Goal: Complete application form: Complete application form

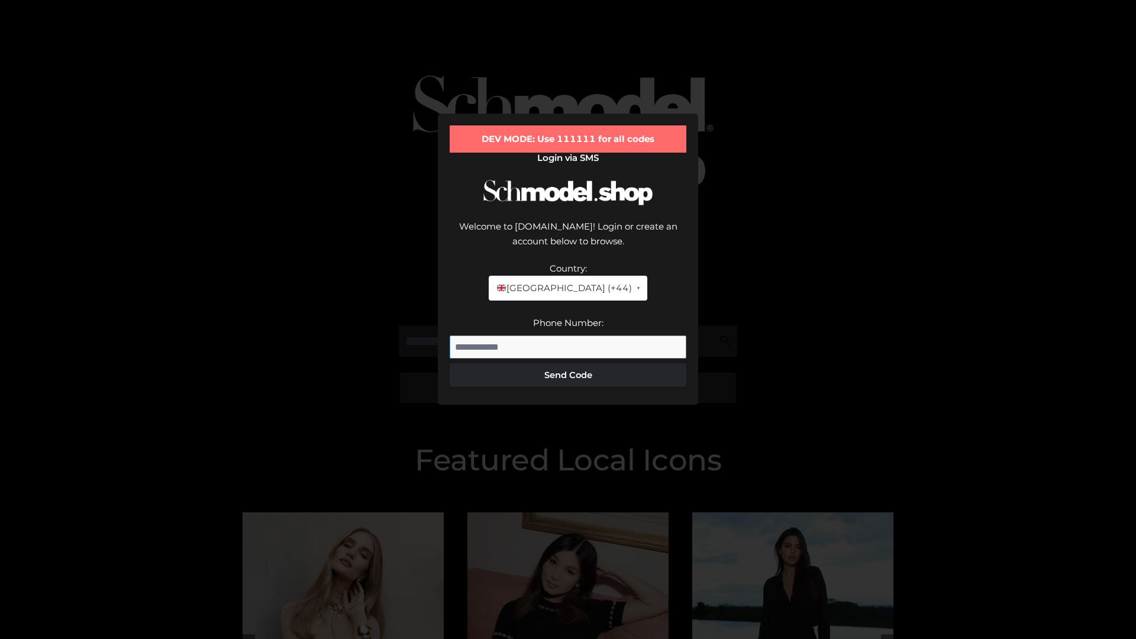
click at [568, 335] on input "Phone Number:" at bounding box center [568, 347] width 237 height 24
type input "**********"
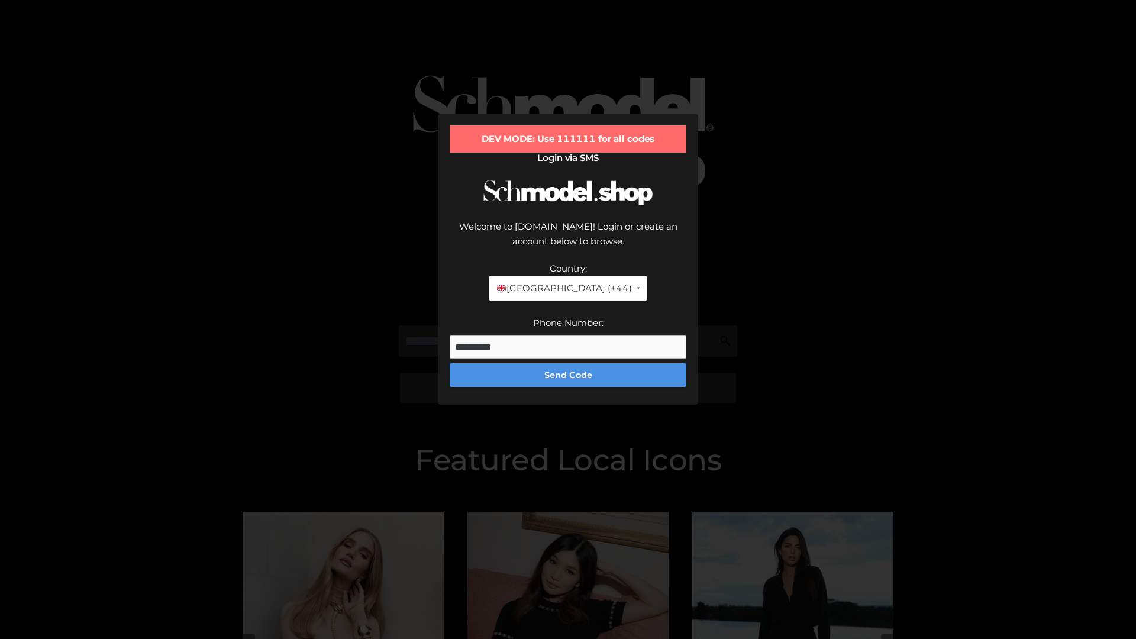
click at [568, 363] on button "Send Code" at bounding box center [568, 375] width 237 height 24
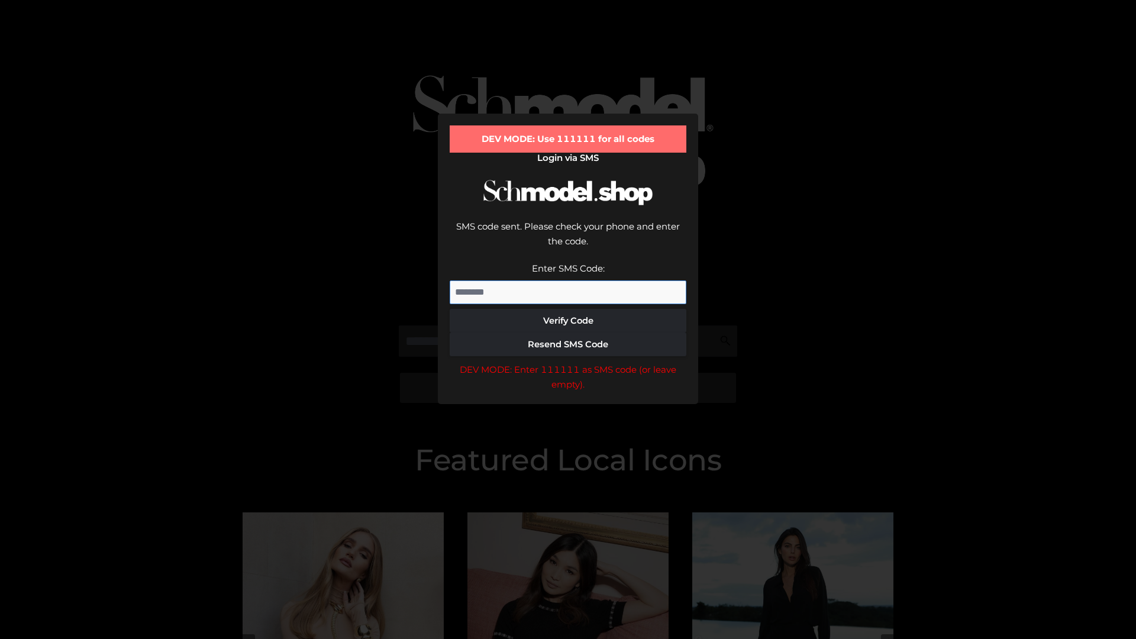
click at [568, 280] on input "Enter SMS Code:" at bounding box center [568, 292] width 237 height 24
type input "******"
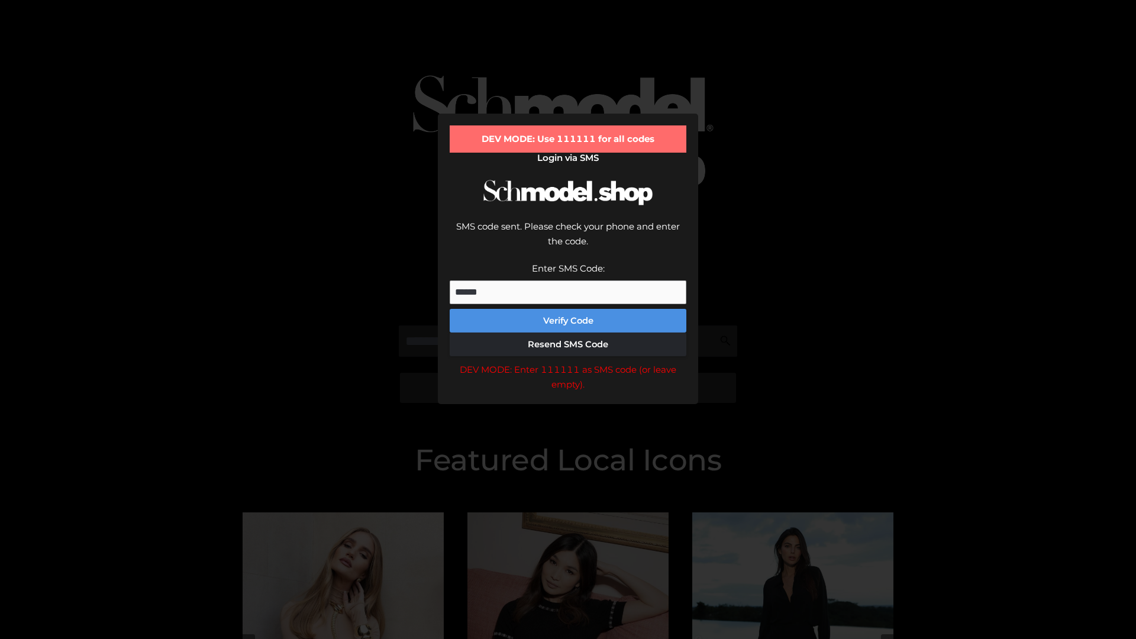
click at [568, 309] on button "Verify Code" at bounding box center [568, 321] width 237 height 24
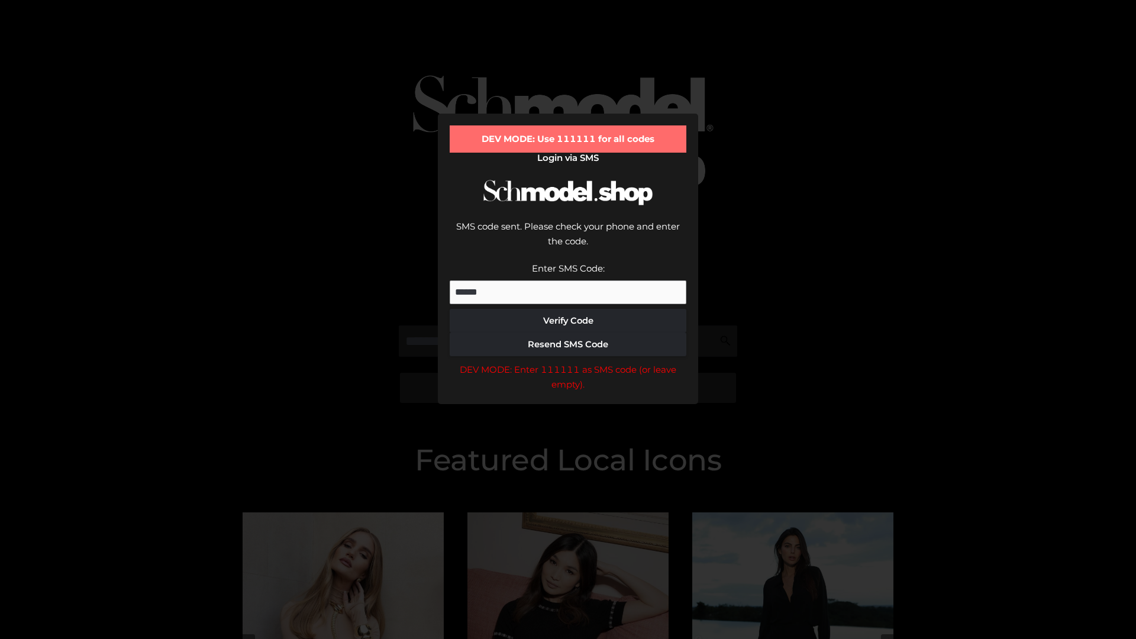
click at [568, 362] on div "DEV MODE: Enter 111111 as SMS code (or leave empty)." at bounding box center [568, 377] width 237 height 30
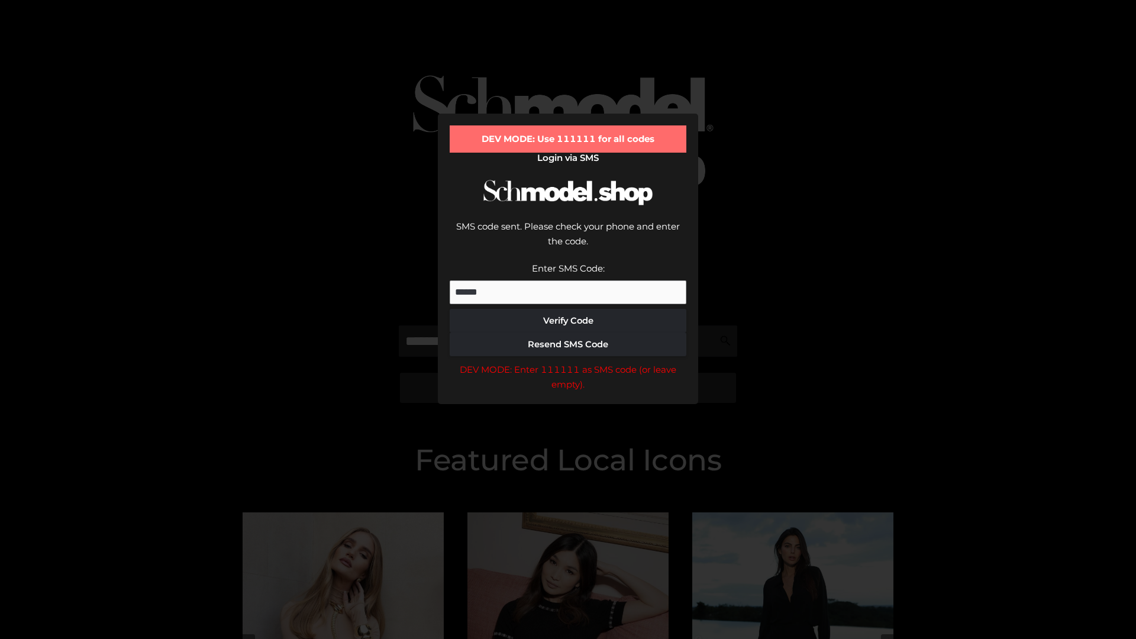
click at [568, 362] on div "DEV MODE: Enter 111111 as SMS code (or leave empty)." at bounding box center [568, 377] width 237 height 30
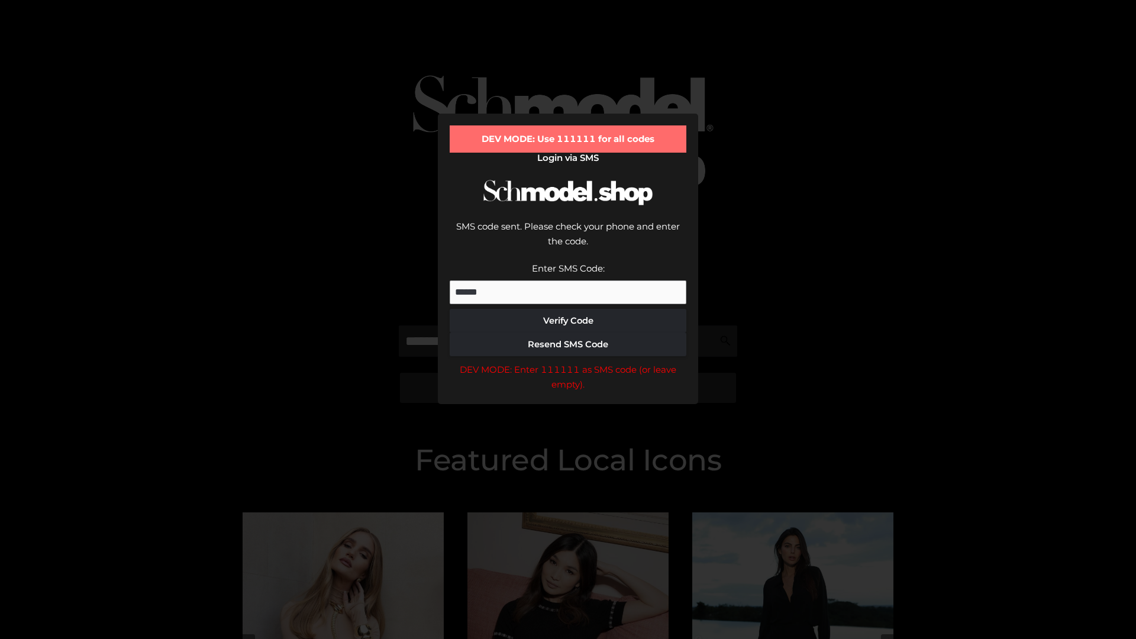
click at [568, 362] on div "DEV MODE: Enter 111111 as SMS code (or leave empty)." at bounding box center [568, 377] width 237 height 30
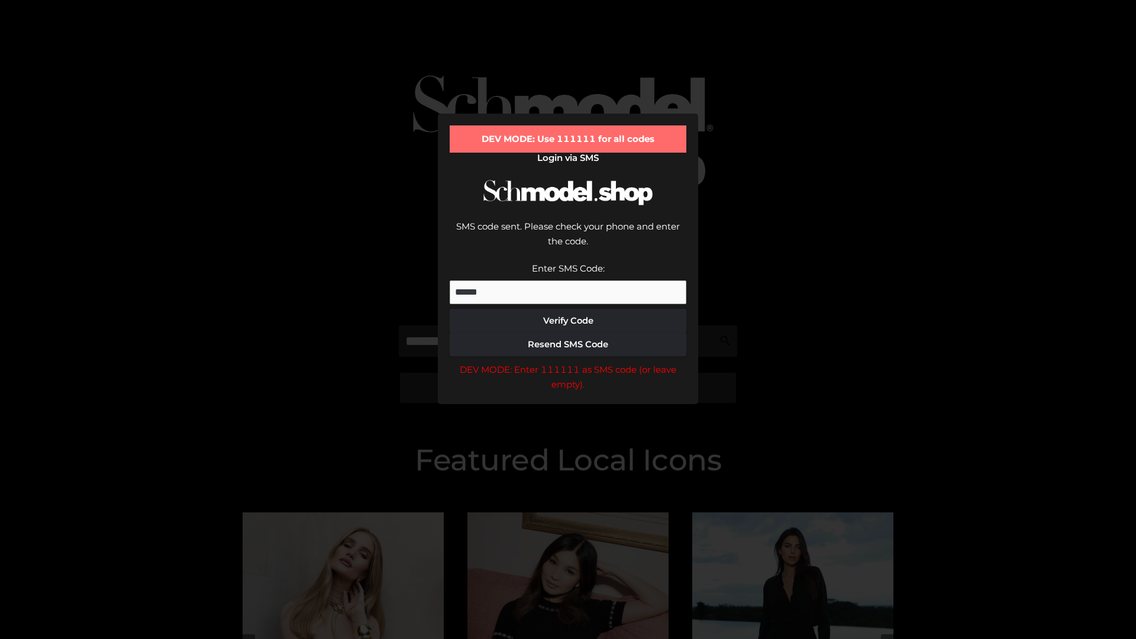
click at [568, 362] on div "DEV MODE: Enter 111111 as SMS code (or leave empty)." at bounding box center [568, 377] width 237 height 30
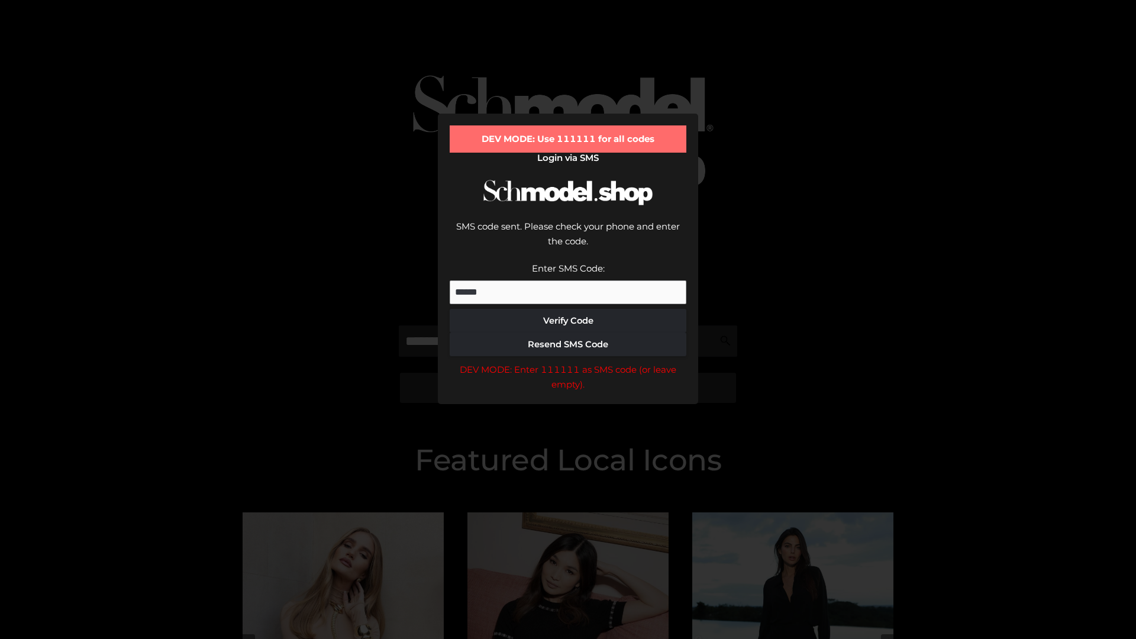
click at [568, 362] on div "DEV MODE: Enter 111111 as SMS code (or leave empty)." at bounding box center [568, 377] width 237 height 30
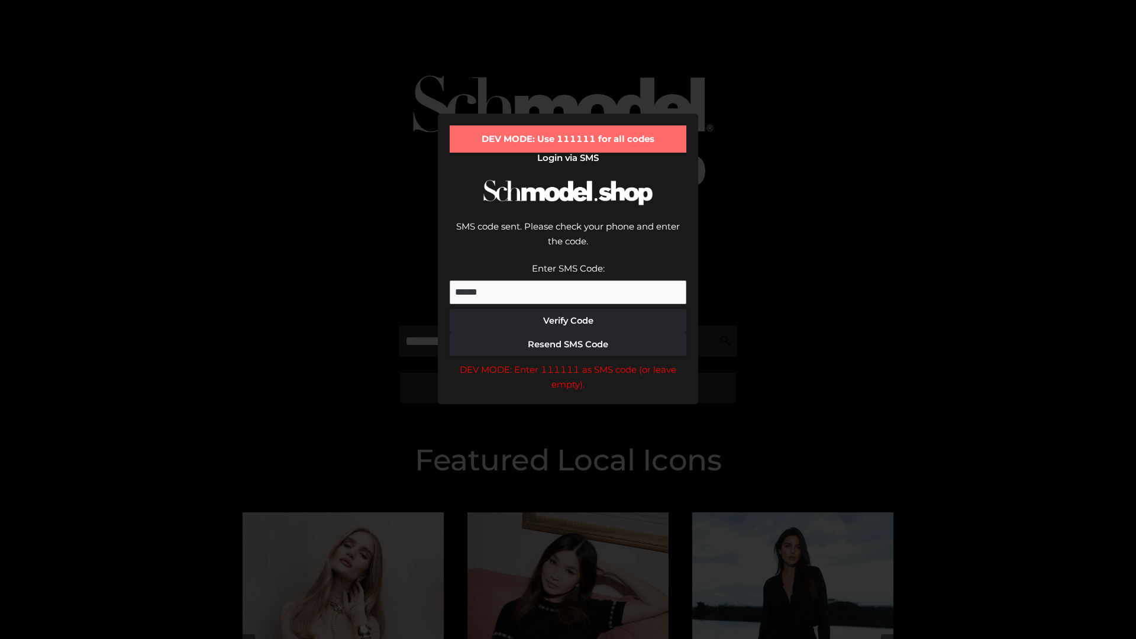
click at [568, 362] on div "DEV MODE: Enter 111111 as SMS code (or leave empty)." at bounding box center [568, 377] width 237 height 30
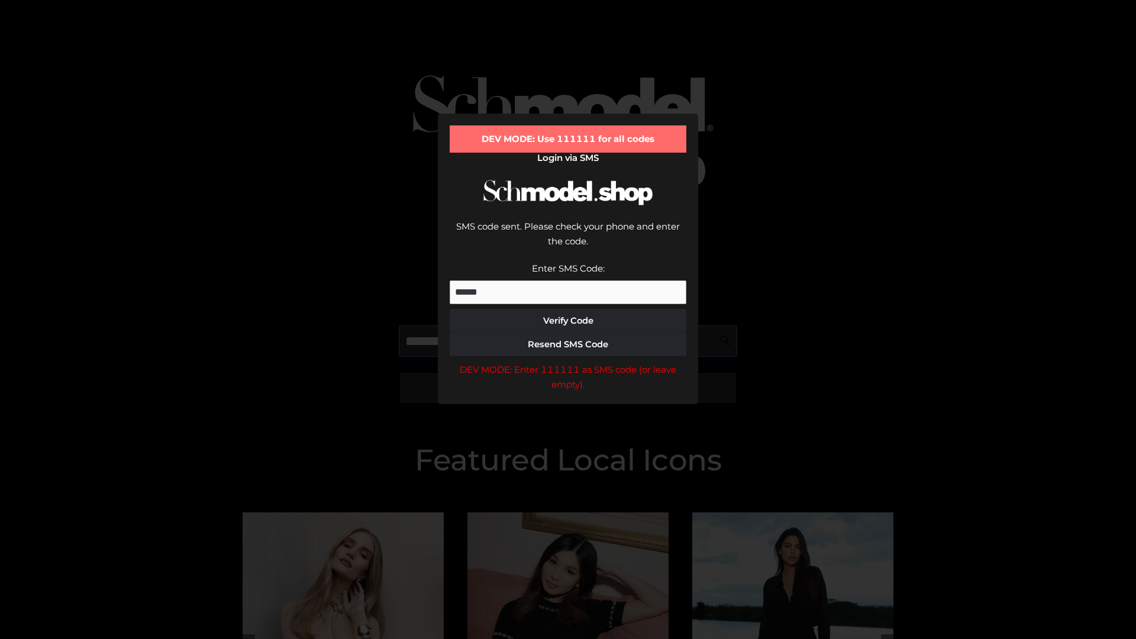
scroll to position [0, 61]
click at [568, 362] on div "DEV MODE: Enter 111111 as SMS code (or leave empty)." at bounding box center [568, 377] width 237 height 30
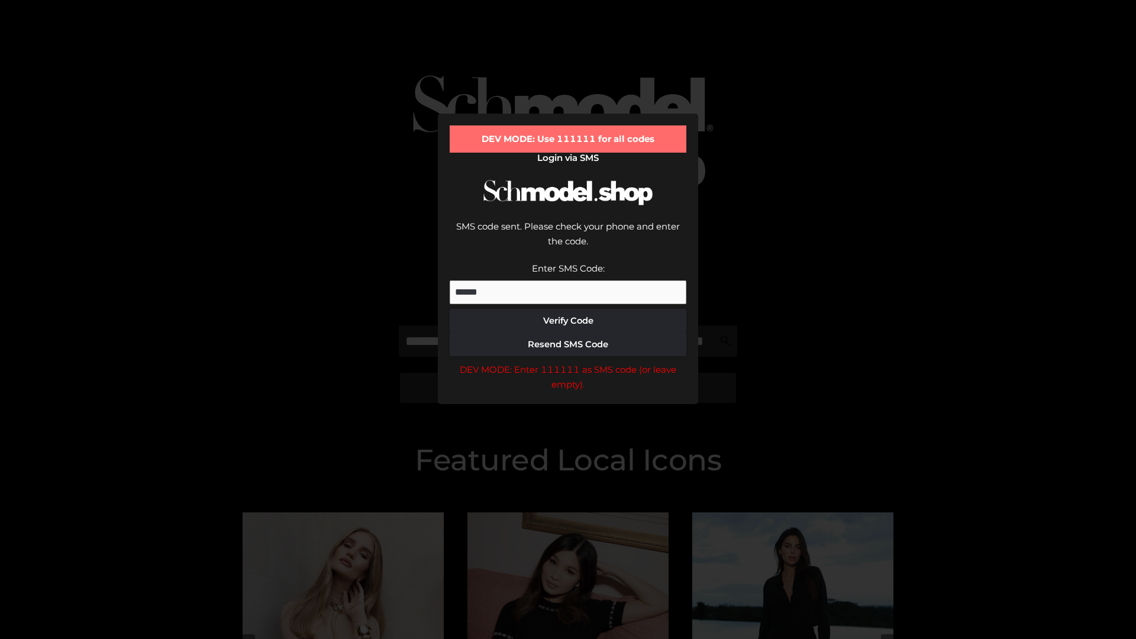
click at [568, 362] on div "DEV MODE: Enter 111111 as SMS code (or leave empty)." at bounding box center [568, 377] width 237 height 30
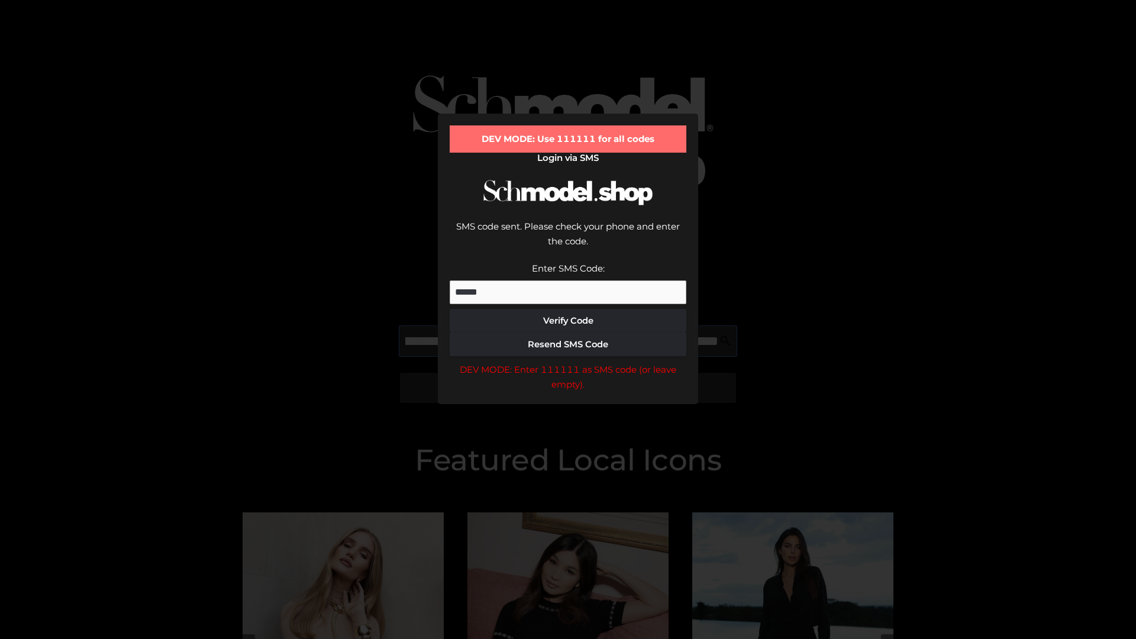
scroll to position [0, 129]
click at [568, 362] on div "DEV MODE: Enter 111111 as SMS code (or leave empty)." at bounding box center [568, 377] width 237 height 30
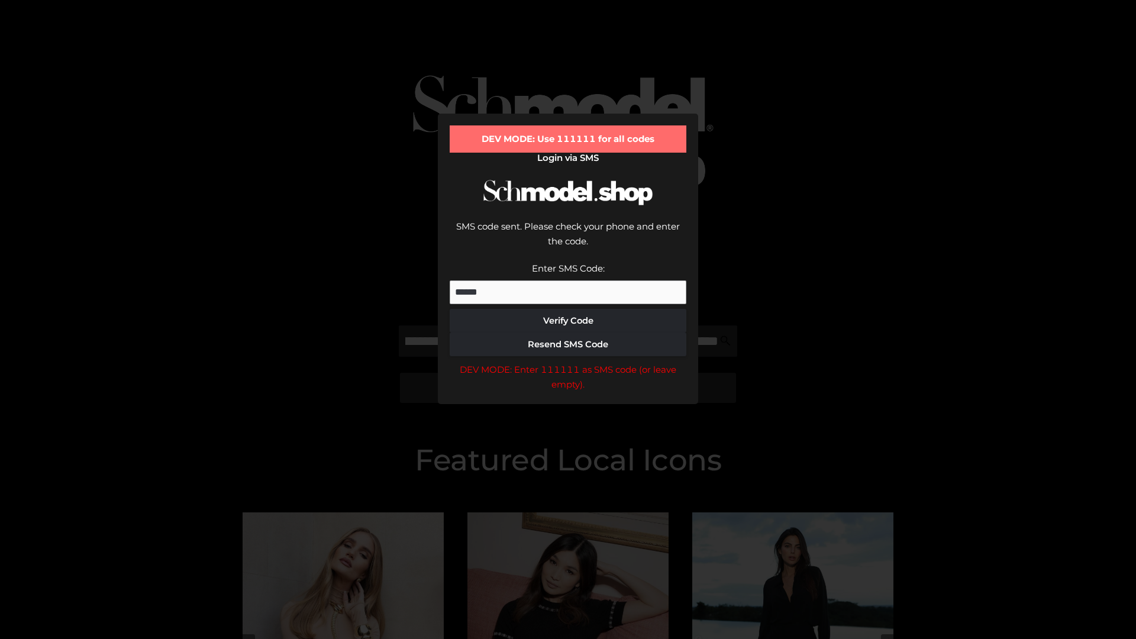
click at [568, 362] on div "DEV MODE: Enter 111111 as SMS code (or leave empty)." at bounding box center [568, 377] width 237 height 30
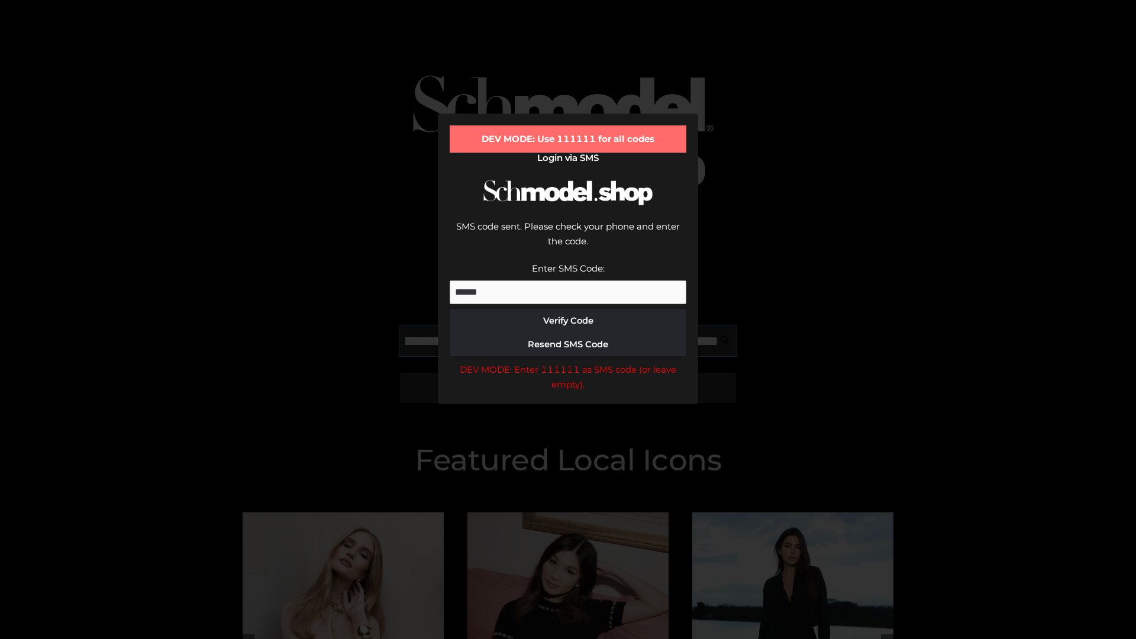
scroll to position [0, 201]
click at [568, 362] on div "DEV MODE: Enter 111111 as SMS code (or leave empty)." at bounding box center [568, 377] width 237 height 30
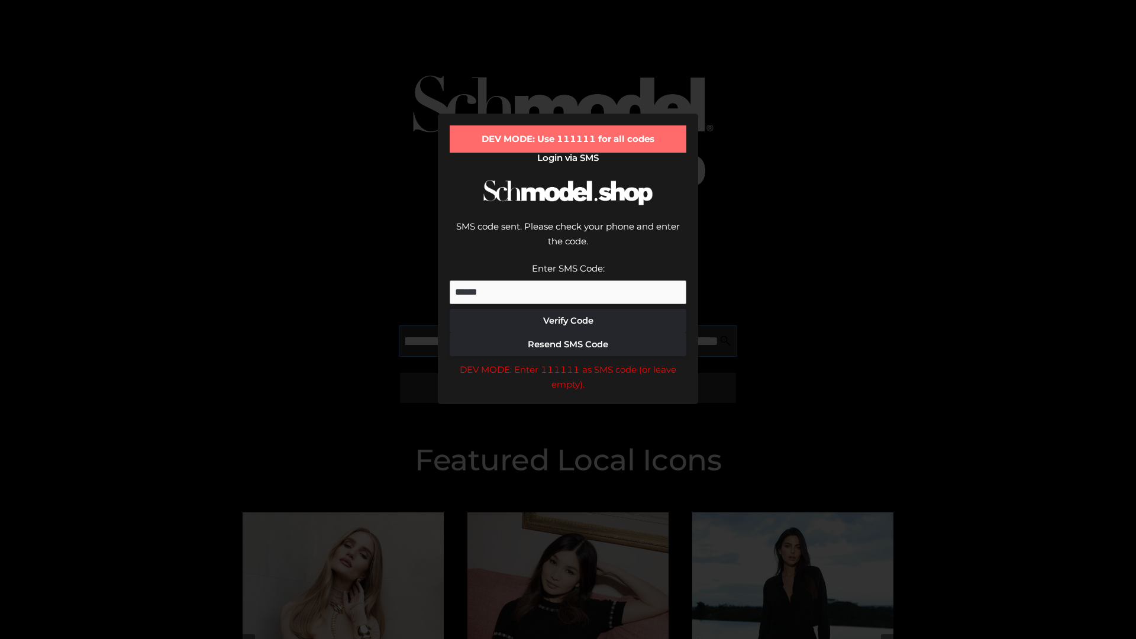
type input "**********"
